Goal: Find specific page/section: Find specific page/section

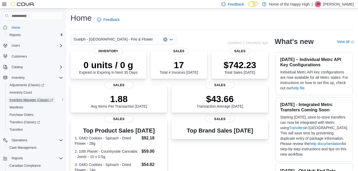
click at [21, 101] on span "Inventory Manager (Classic)" at bounding box center [32, 100] width 44 height 4
click at [15, 35] on span "Reports" at bounding box center [15, 35] width 11 height 4
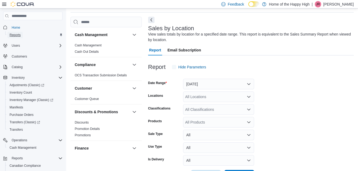
scroll to position [18, 0]
click at [29, 99] on span "Inventory Manager (Classic)" at bounding box center [32, 100] width 44 height 4
